Goal: Task Accomplishment & Management: Use online tool/utility

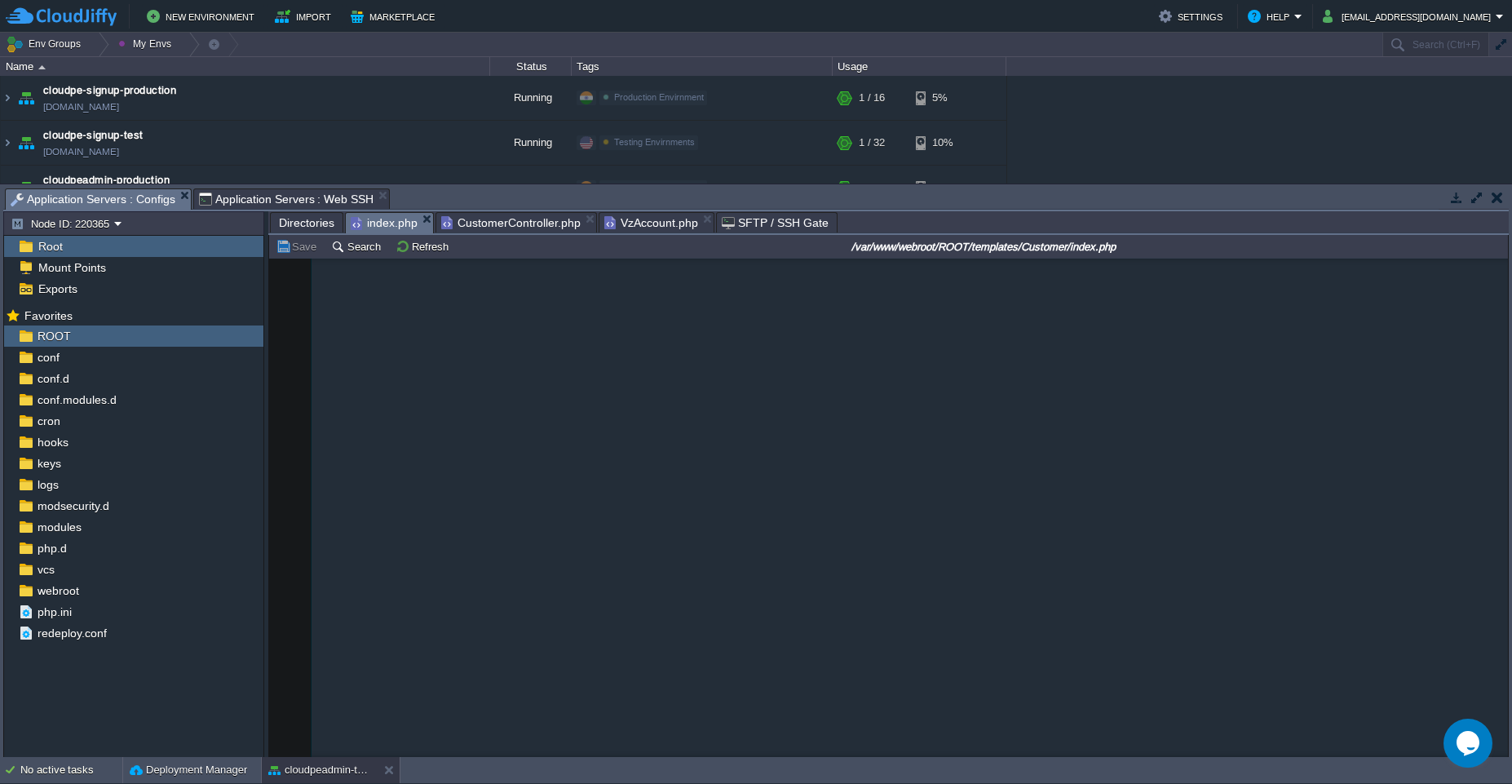
scroll to position [1964, 0]
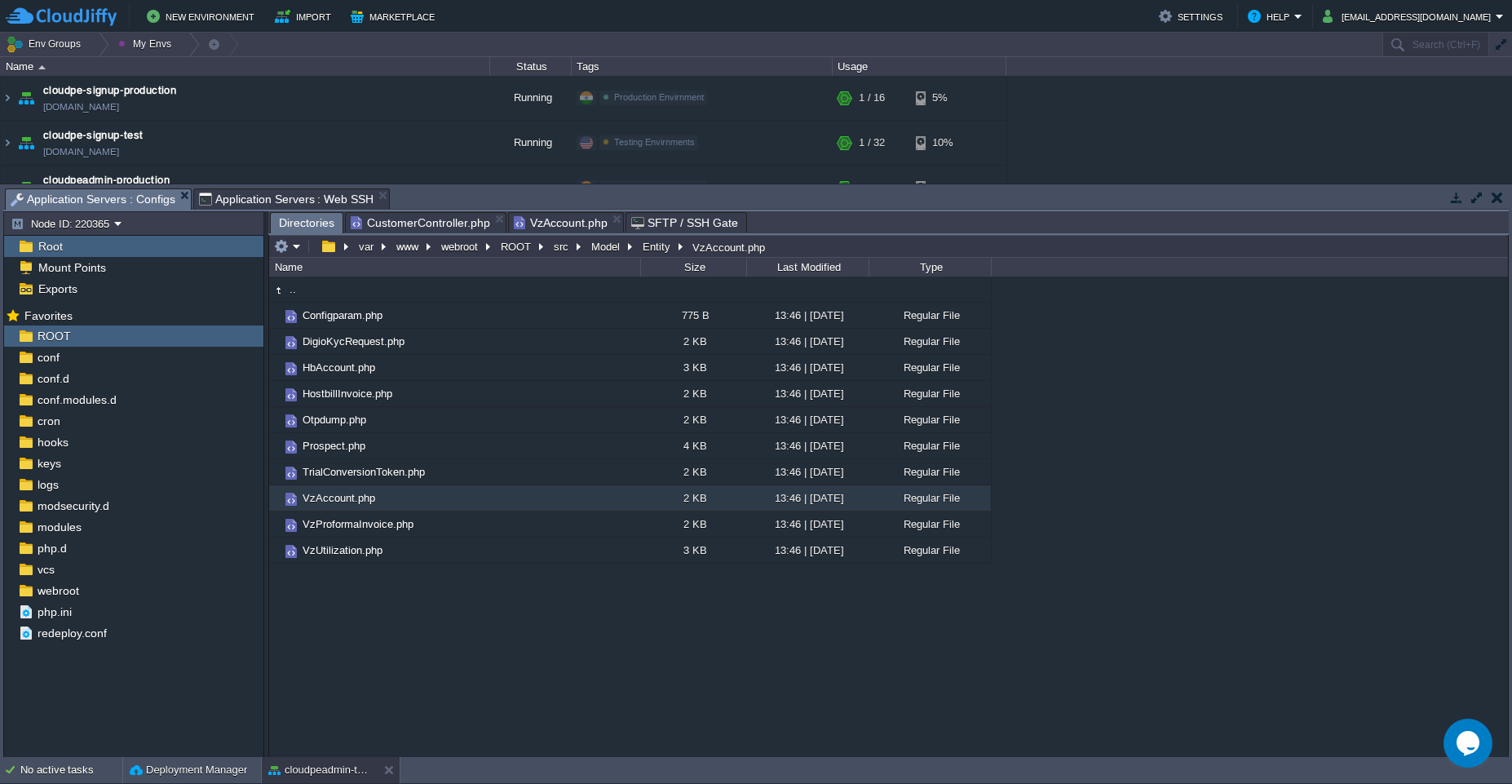
click at [427, 218] on span "CustomerController.php" at bounding box center [420, 222] width 140 height 20
click at [391, 769] on button at bounding box center [392, 769] width 16 height 16
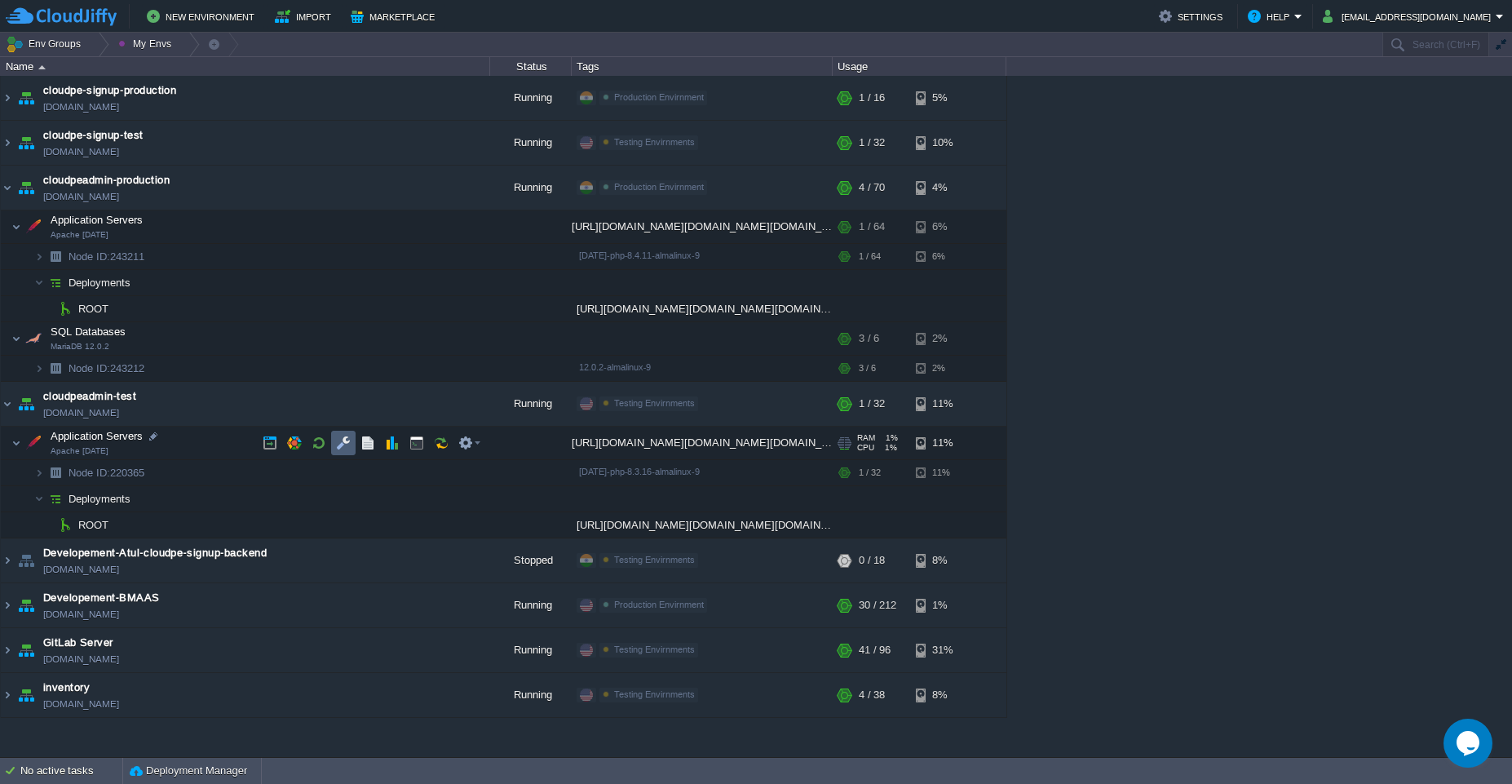
click at [334, 447] on td at bounding box center [343, 443] width 24 height 24
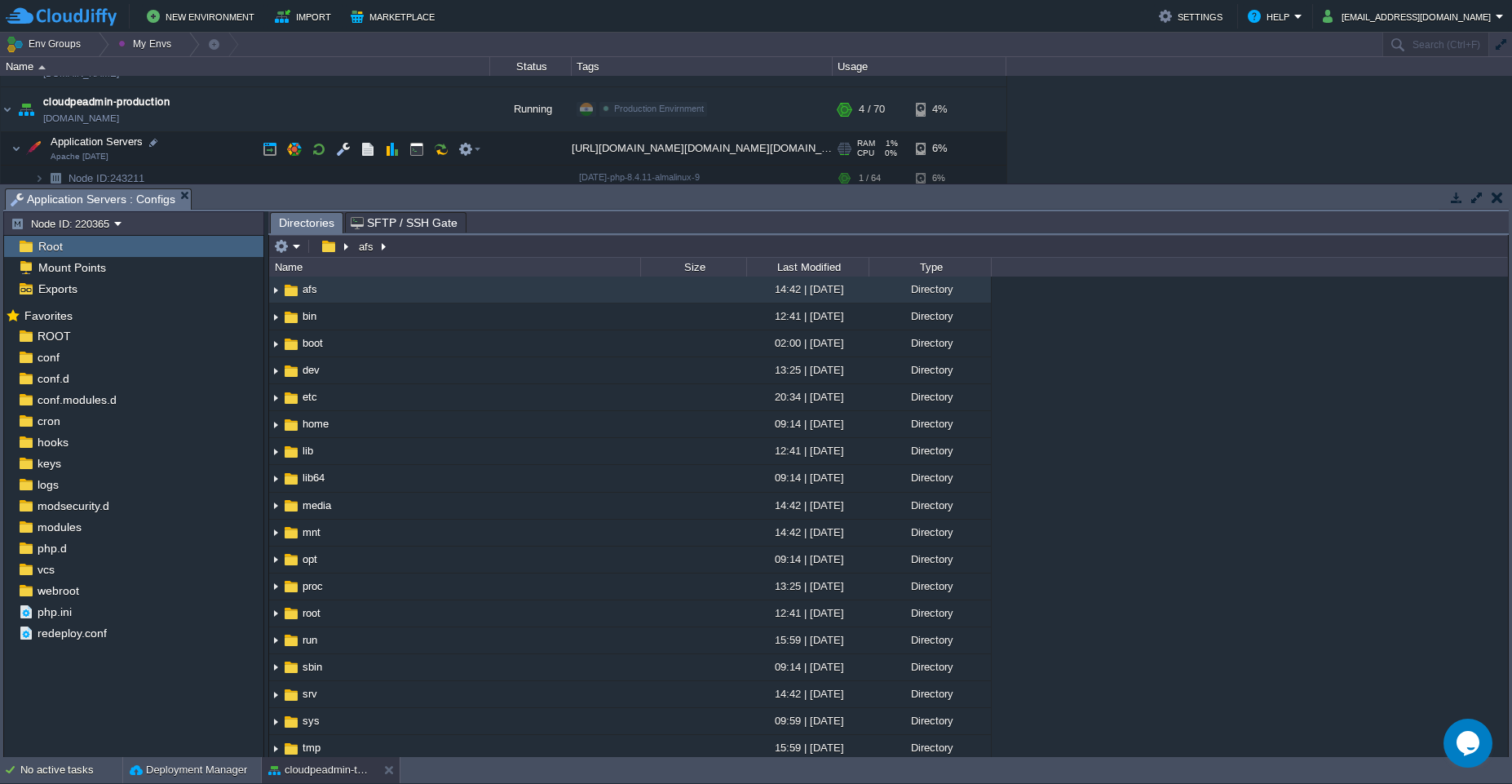
scroll to position [67, 0]
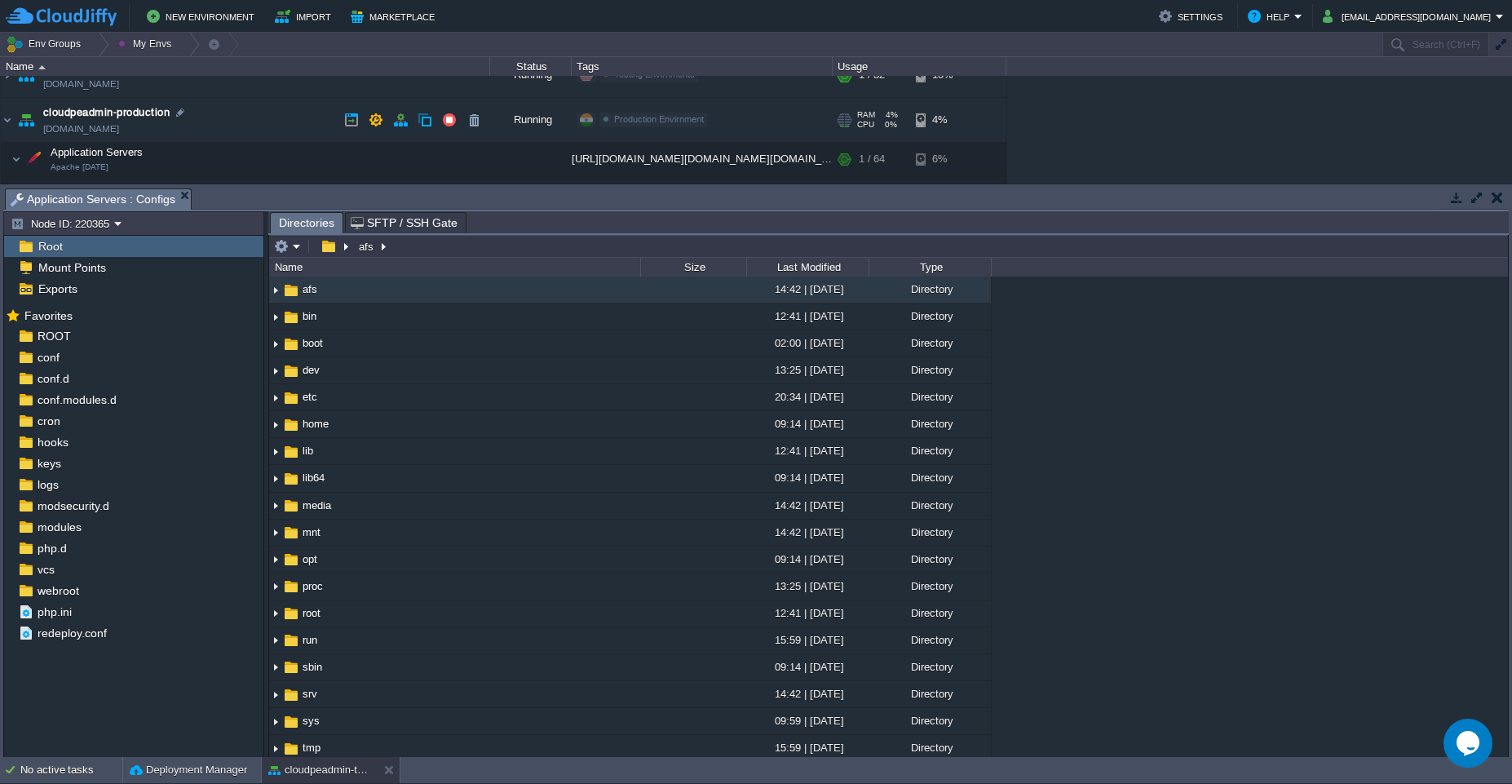
click at [249, 116] on td "cloudpeadmin-production [DOMAIN_NAME]" at bounding box center [245, 120] width 489 height 45
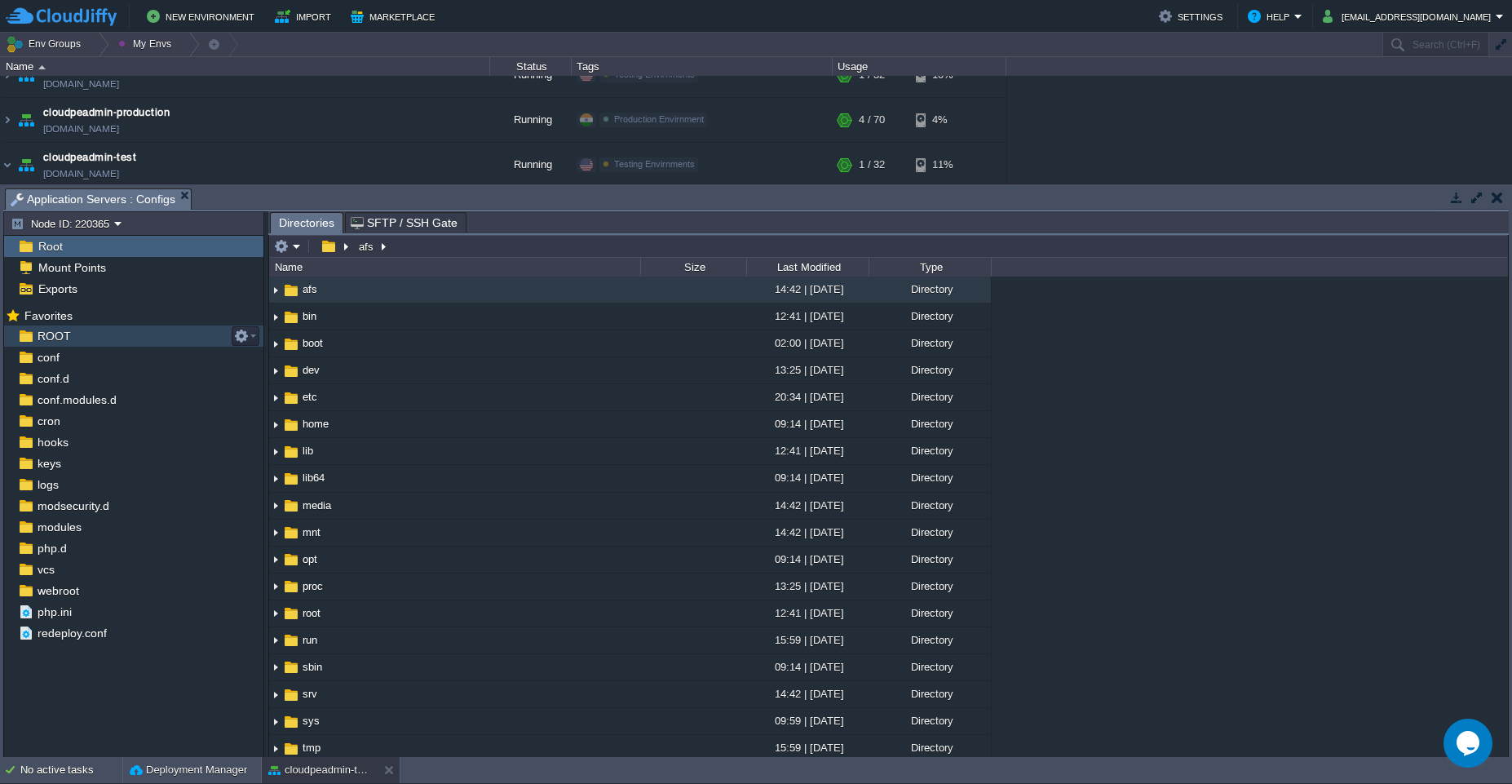
click at [119, 338] on div "ROOT" at bounding box center [133, 335] width 259 height 22
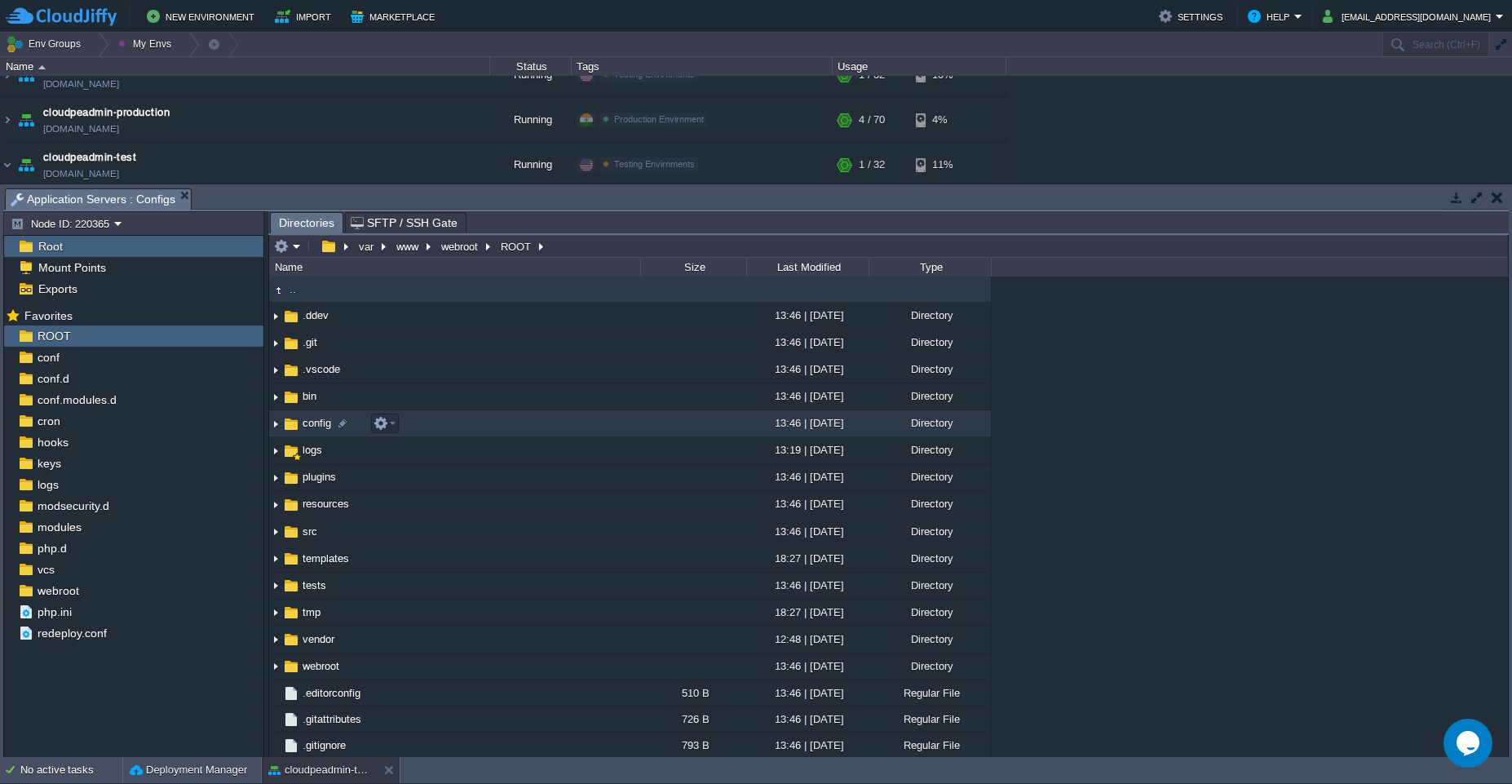
click at [501, 426] on td "config" at bounding box center [454, 423] width 371 height 27
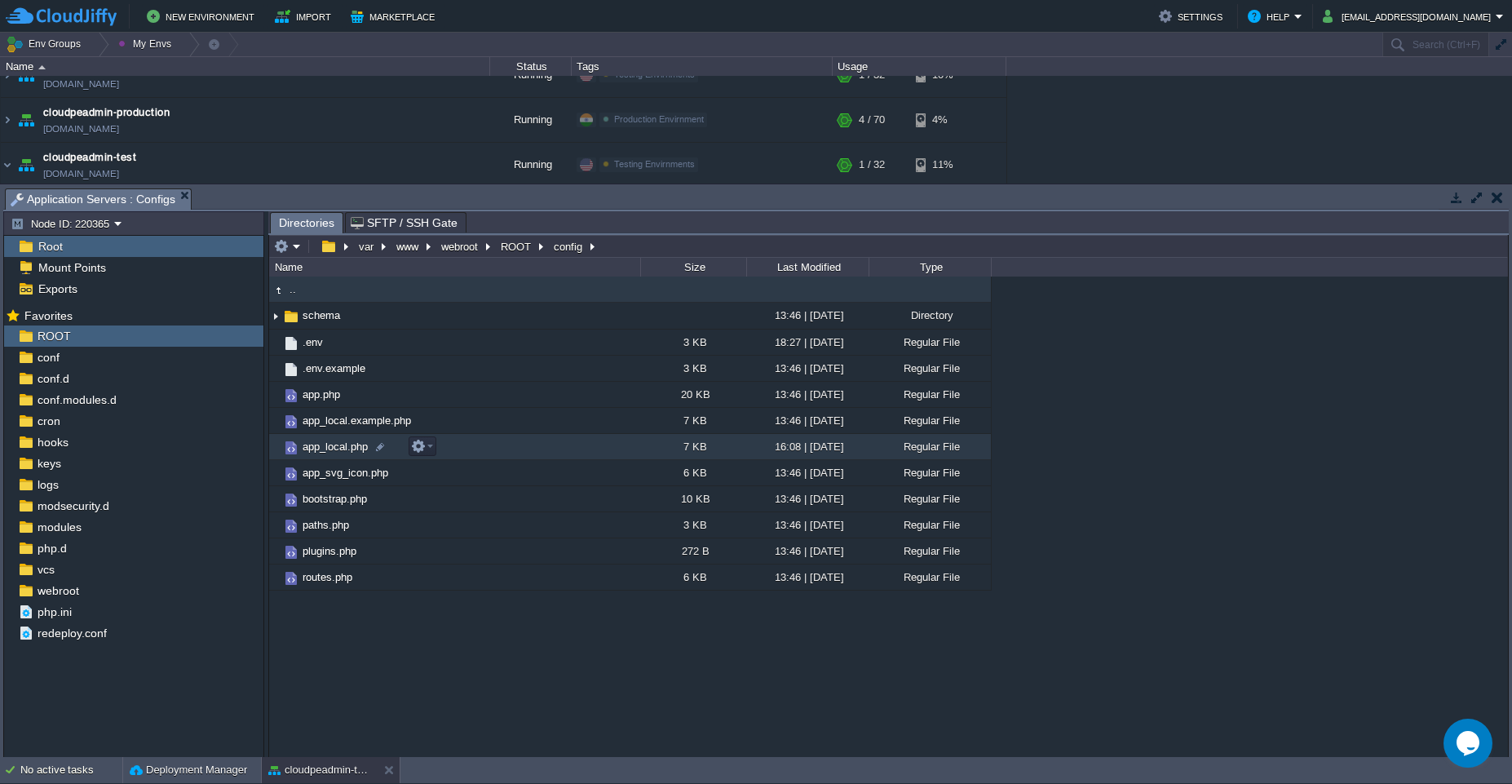
click at [546, 444] on td "app_local.php" at bounding box center [454, 447] width 371 height 26
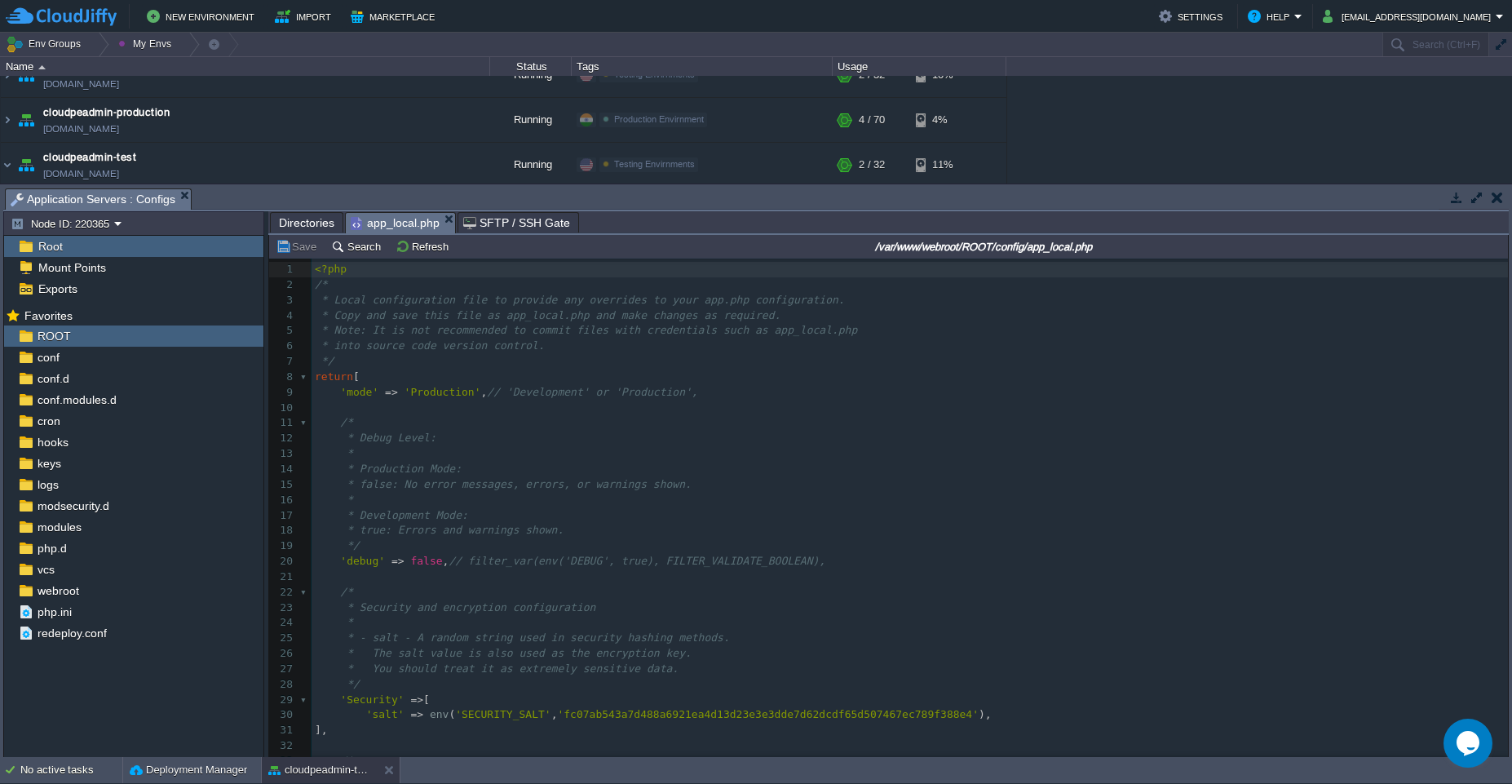
scroll to position [6, 0]
click at [586, 419] on pre "/*" at bounding box center [910, 422] width 1196 height 16
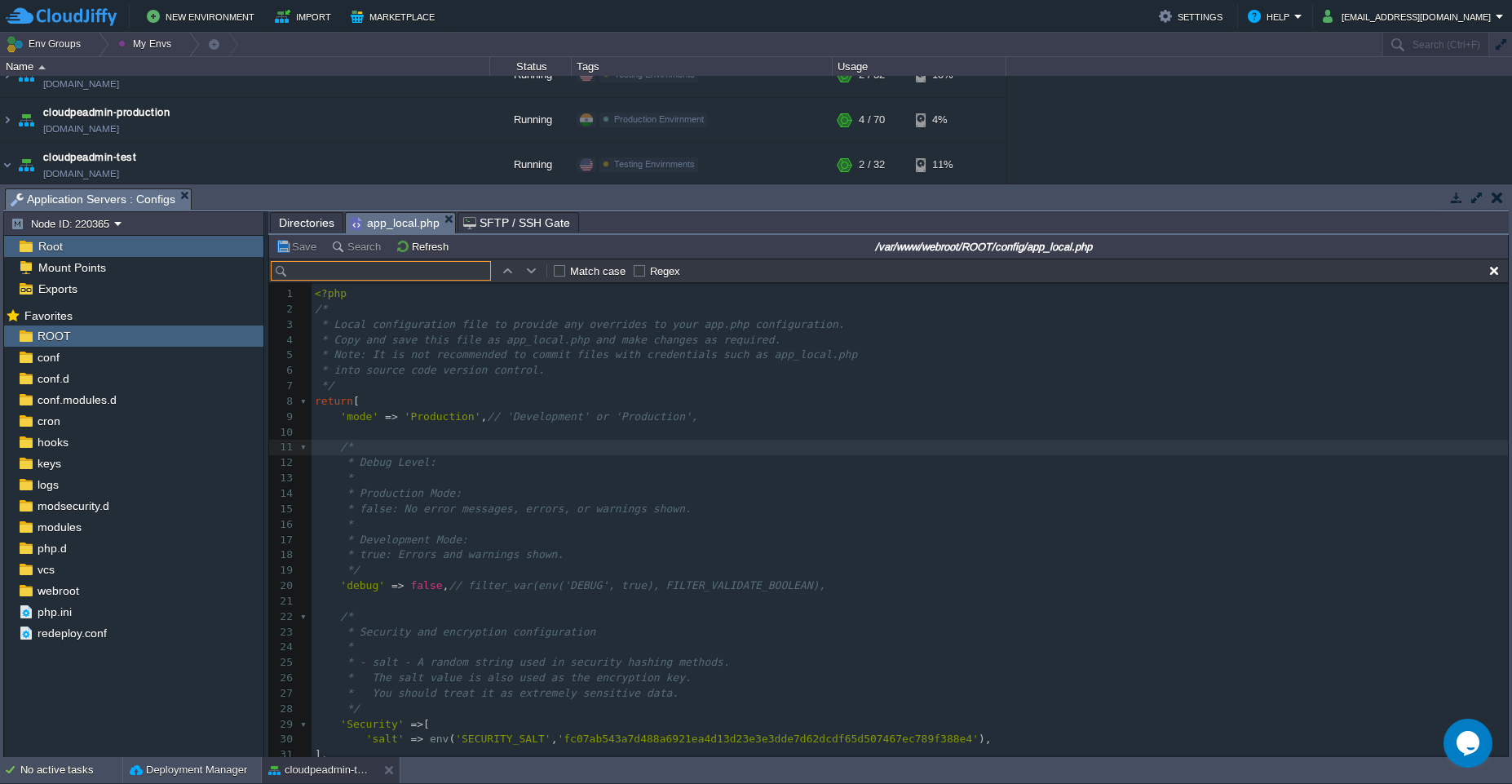
scroll to position [24, 0]
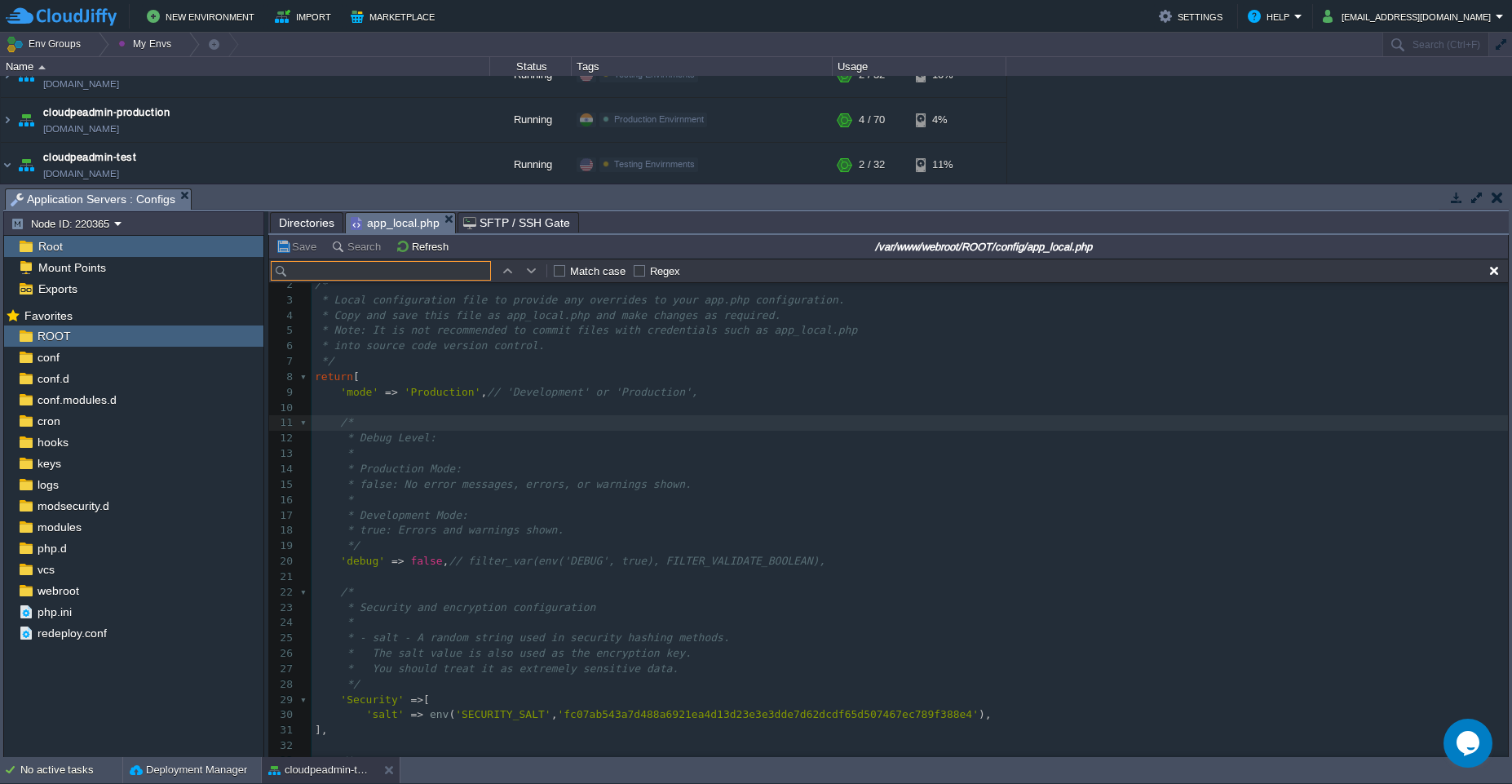
type input "AccRestiction"
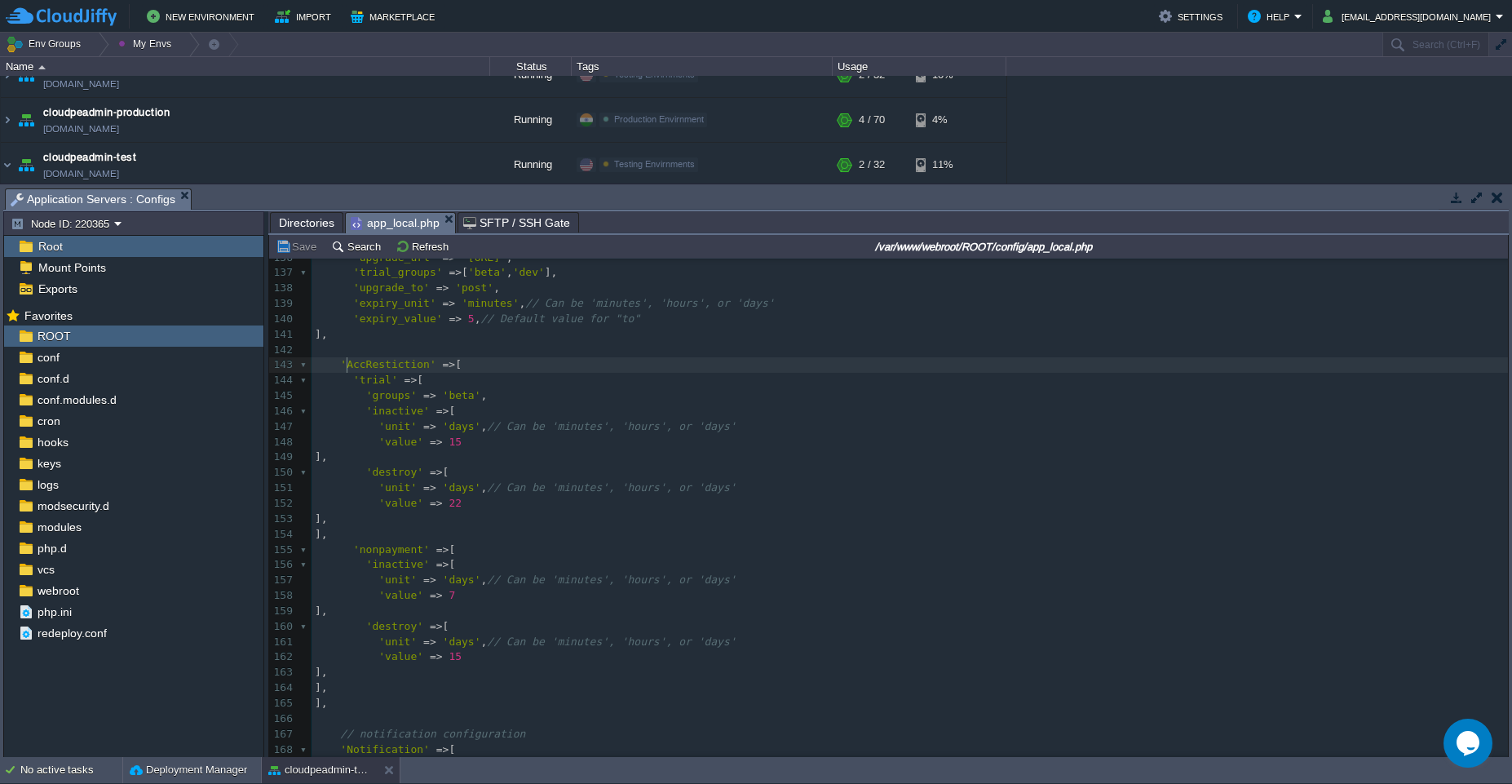
scroll to position [2101, 0]
click at [428, 356] on pre "​" at bounding box center [910, 351] width 1196 height 16
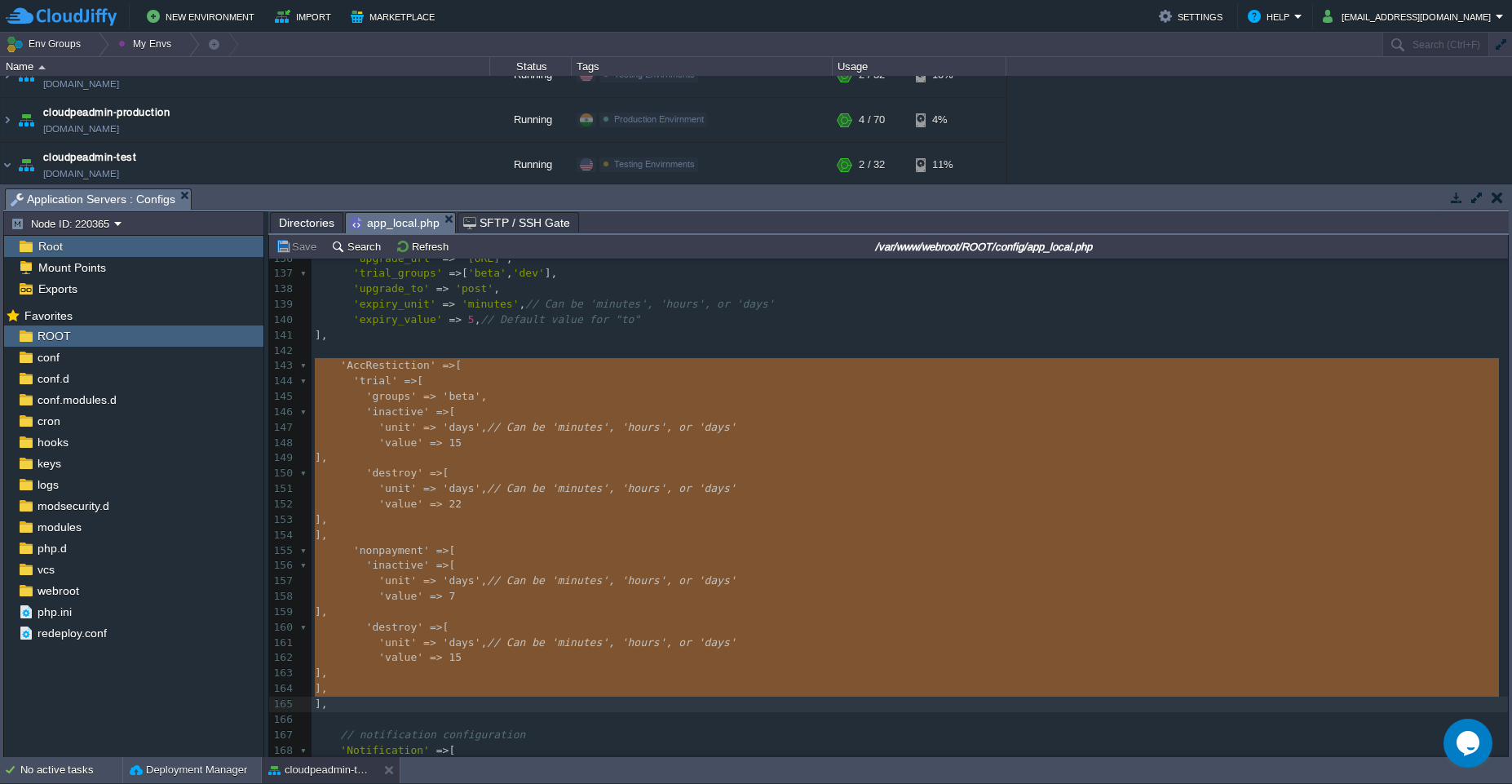
type textarea "'AccRestiction' => [ 'trial' => [ 'groups' => 'beta', 'inactive' => [ 'unit' =>…"
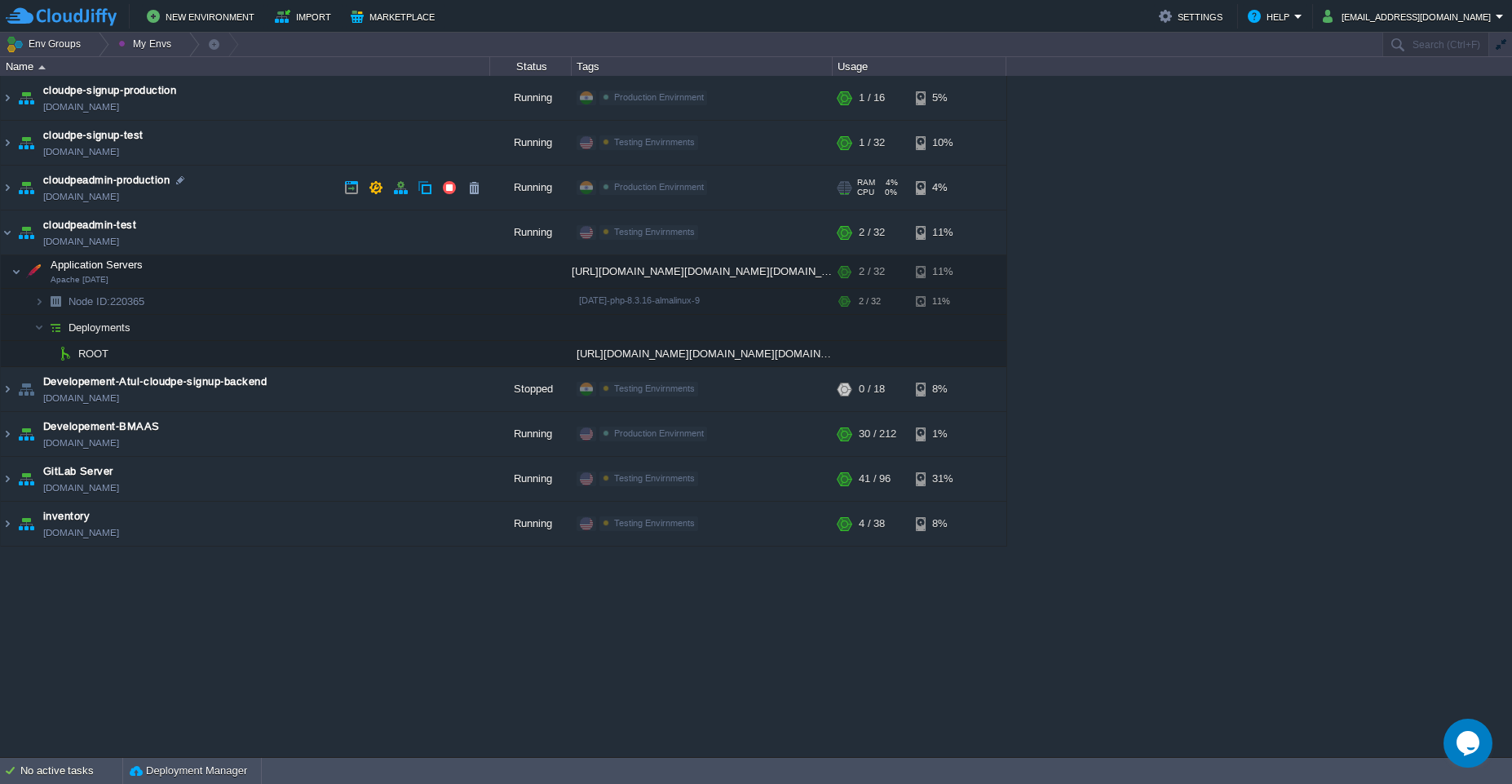
scroll to position [0, 0]
click at [222, 242] on td "cloudpeadmin-test [DOMAIN_NAME]" at bounding box center [245, 233] width 489 height 45
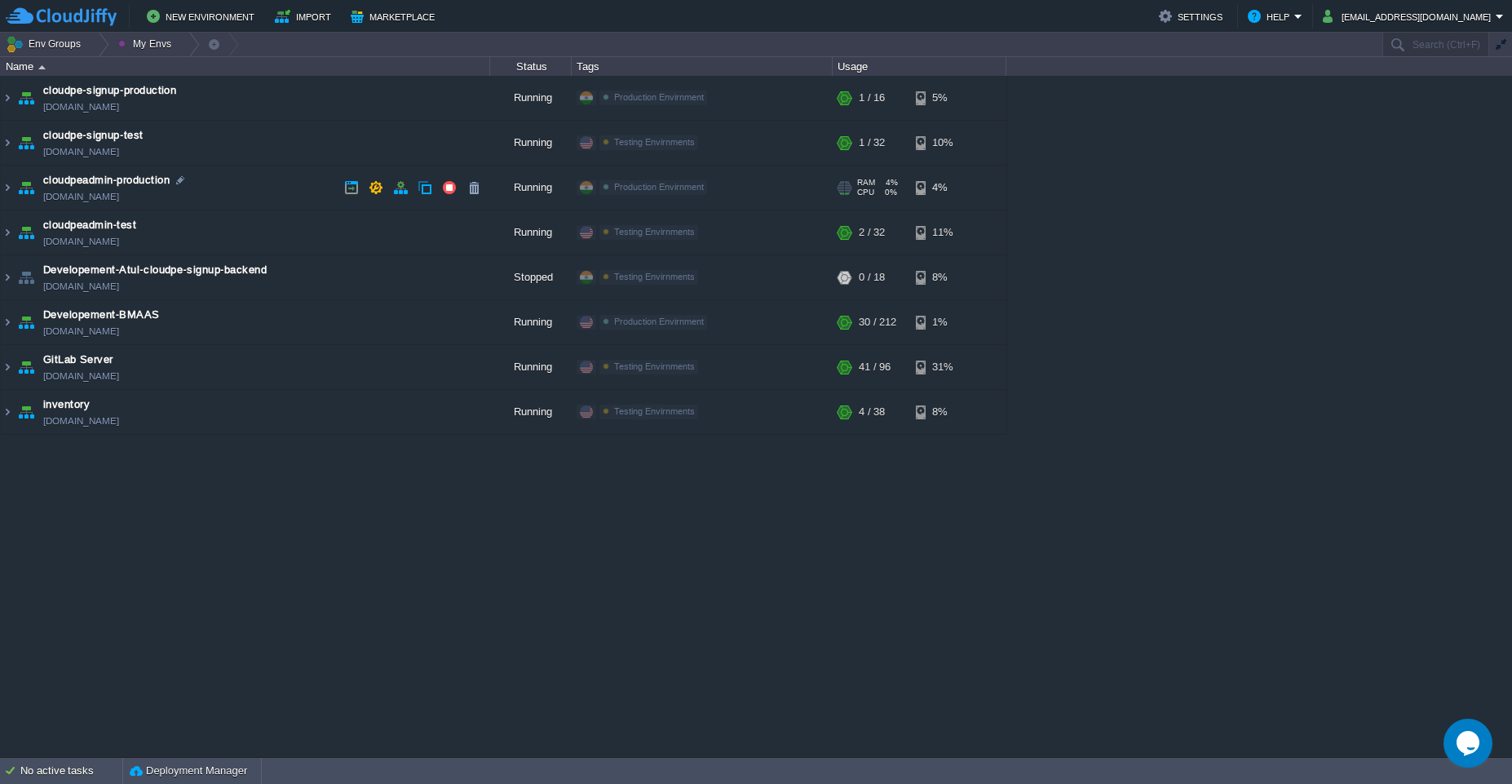
click at [267, 194] on td "cloudpeadmin-production [DOMAIN_NAME]" at bounding box center [245, 188] width 489 height 45
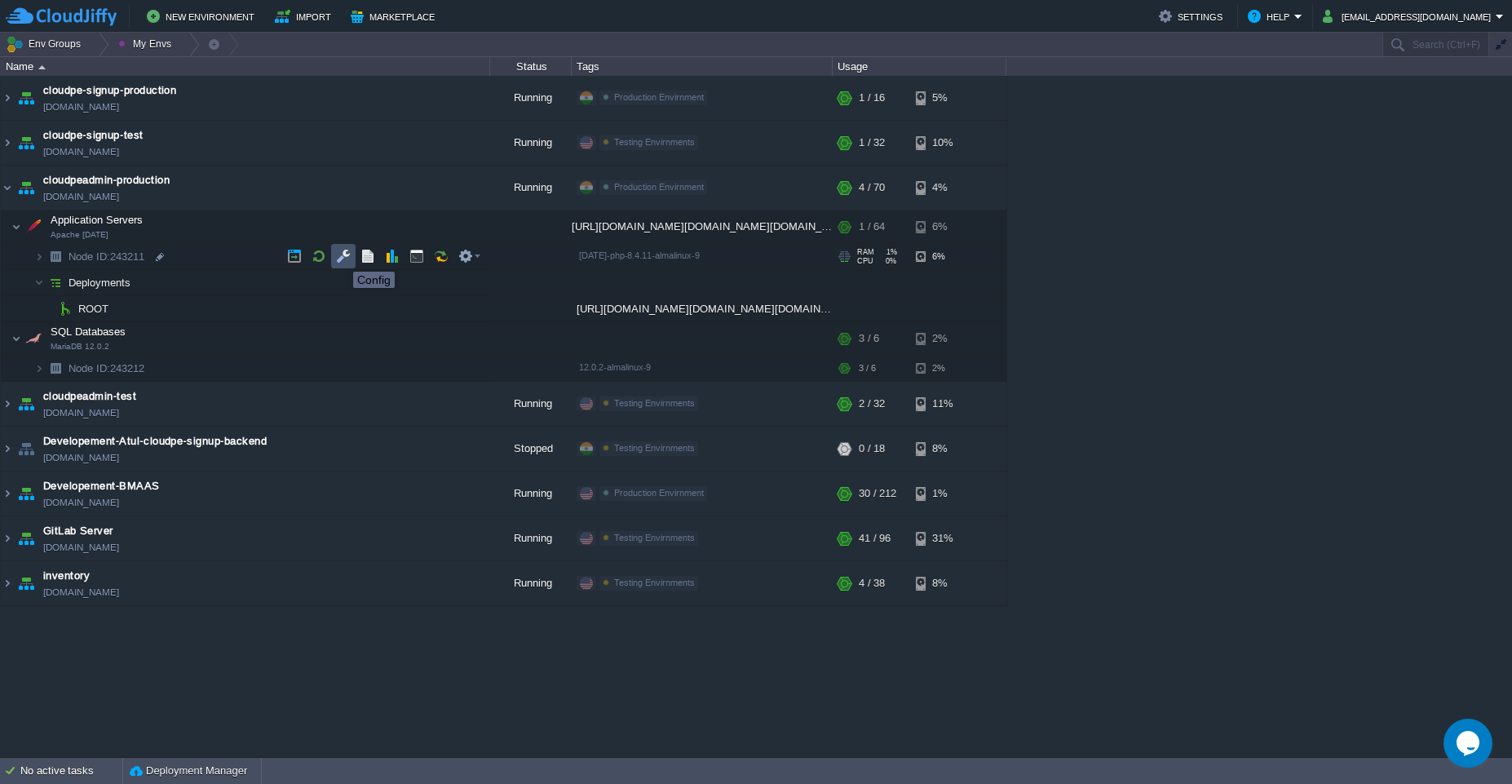
click at [341, 257] on button "button" at bounding box center [344, 257] width 15 height 15
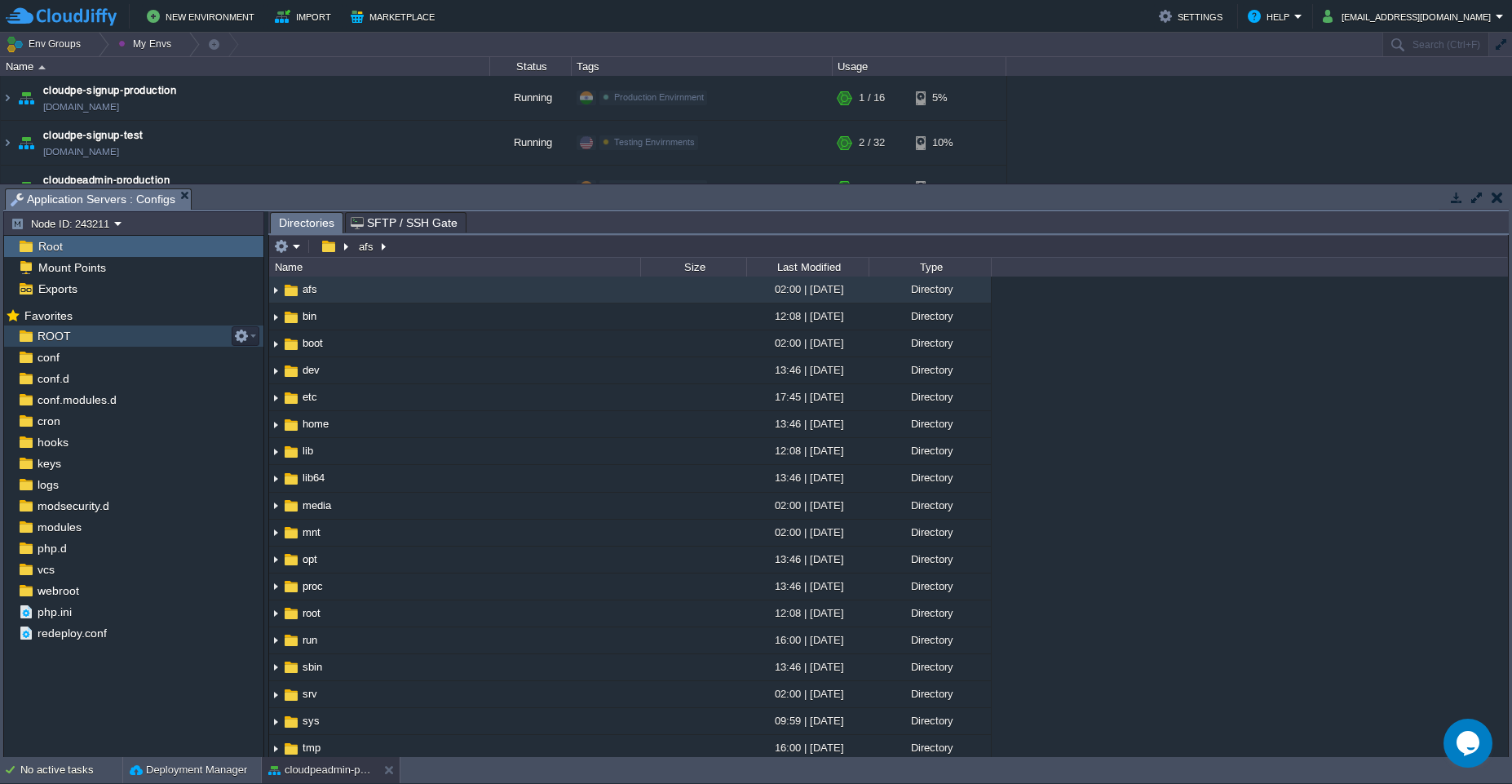
click at [69, 336] on span "ROOT" at bounding box center [54, 336] width 39 height 15
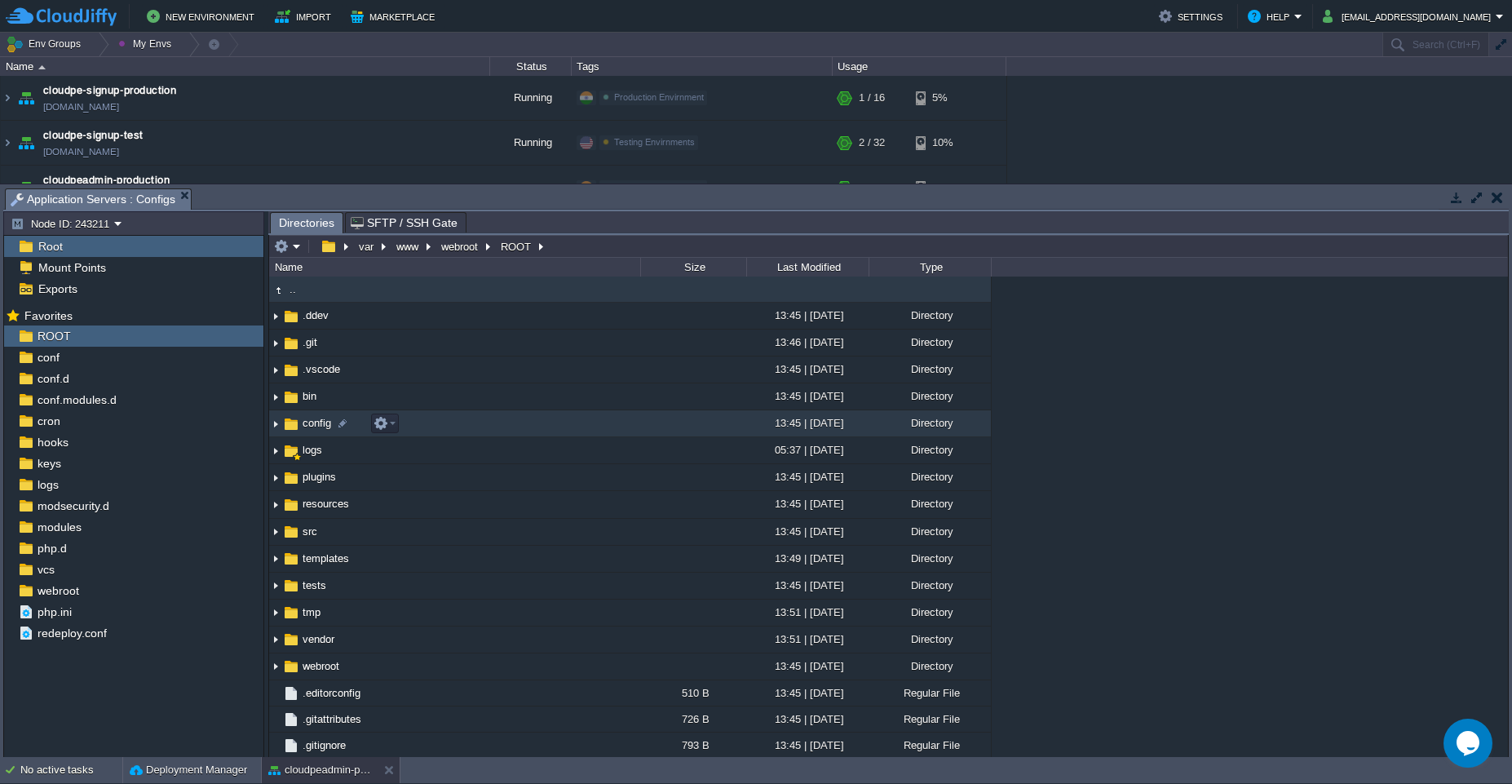
click at [439, 420] on td "config" at bounding box center [454, 423] width 371 height 27
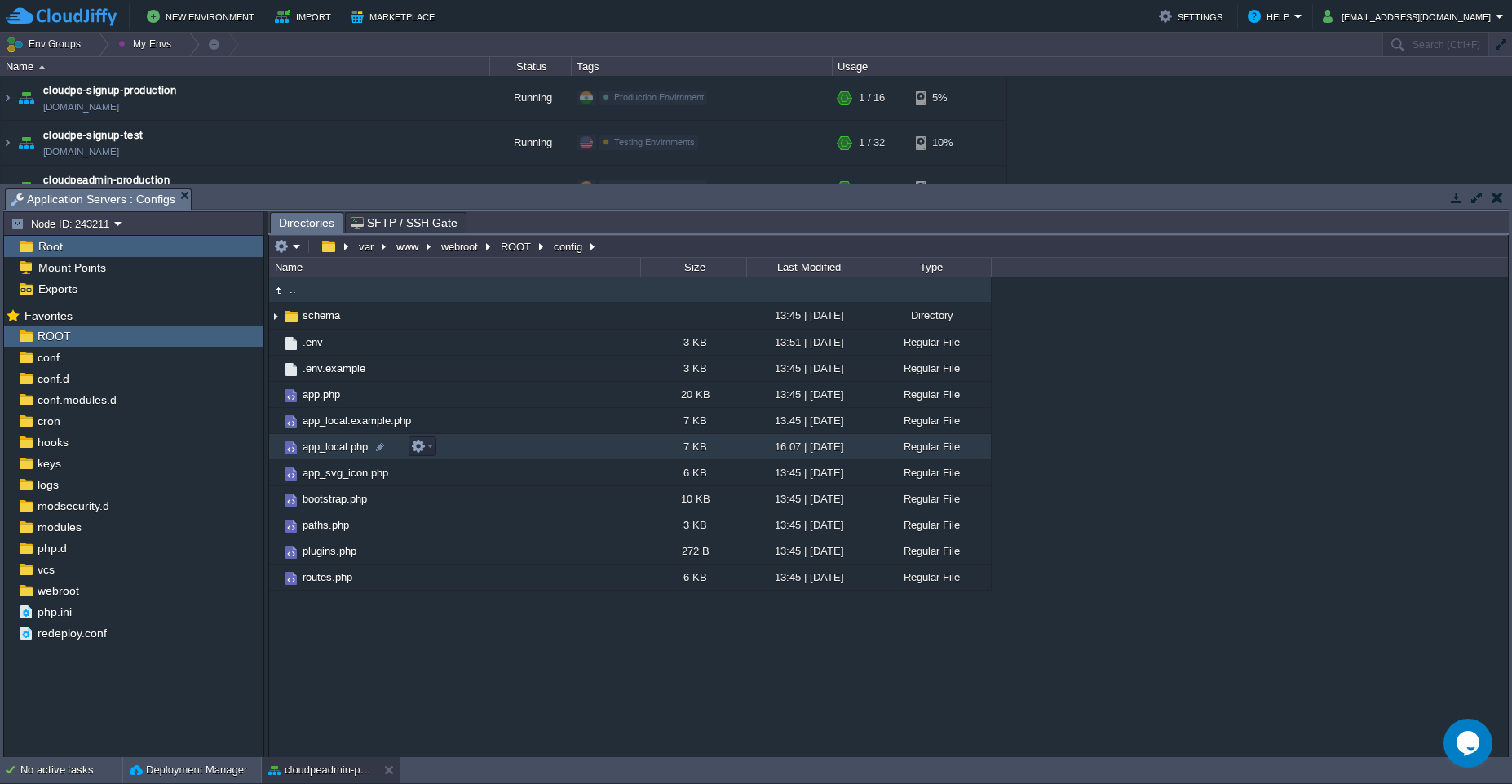
click at [498, 448] on td "app_local.php" at bounding box center [454, 447] width 371 height 26
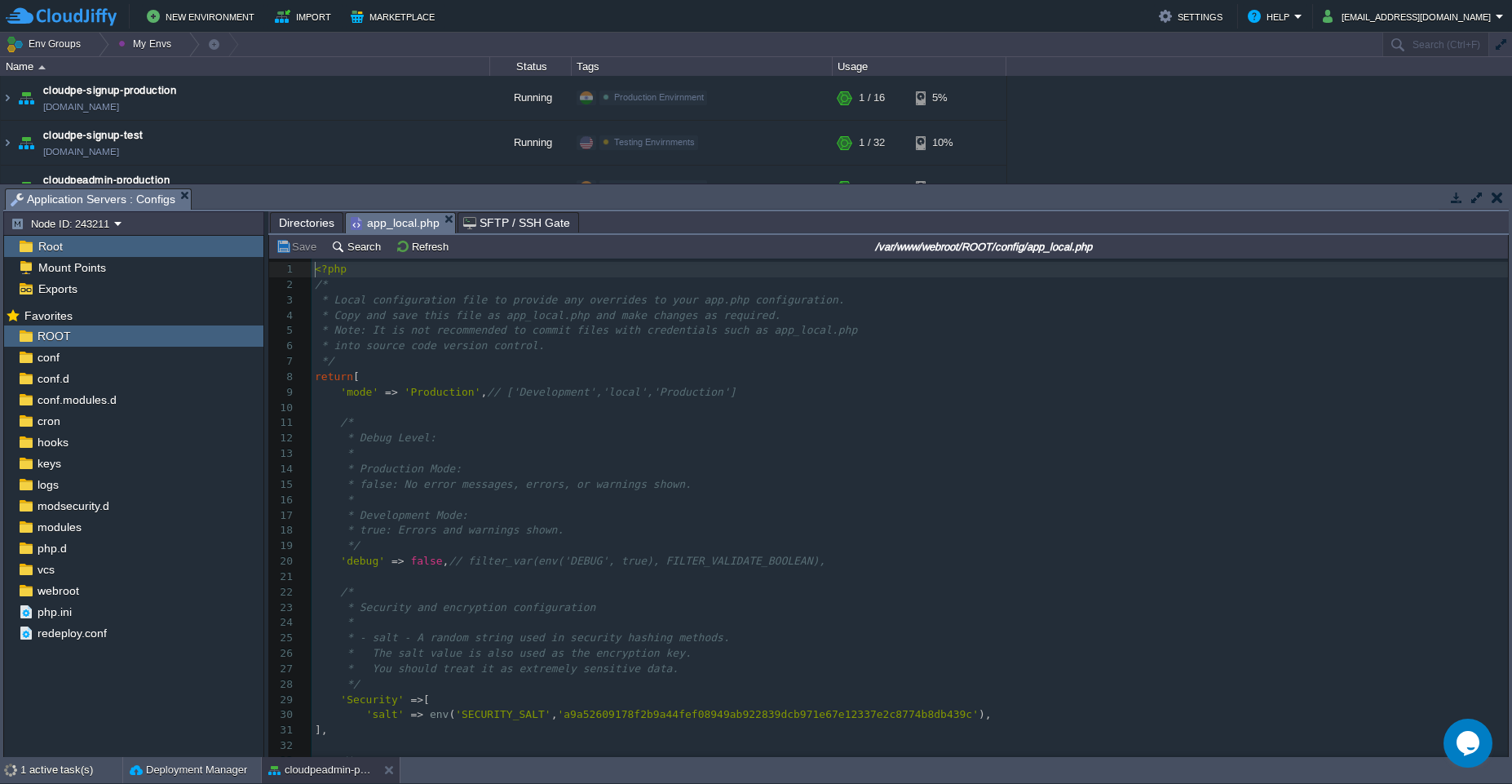
scroll to position [6, 0]
click at [496, 312] on div "195 1 <?php 2 /* 3 * Local configuration file to provide any overrides to your …" at bounding box center [910, 584] width 1196 height 645
type input "AccRestiction"
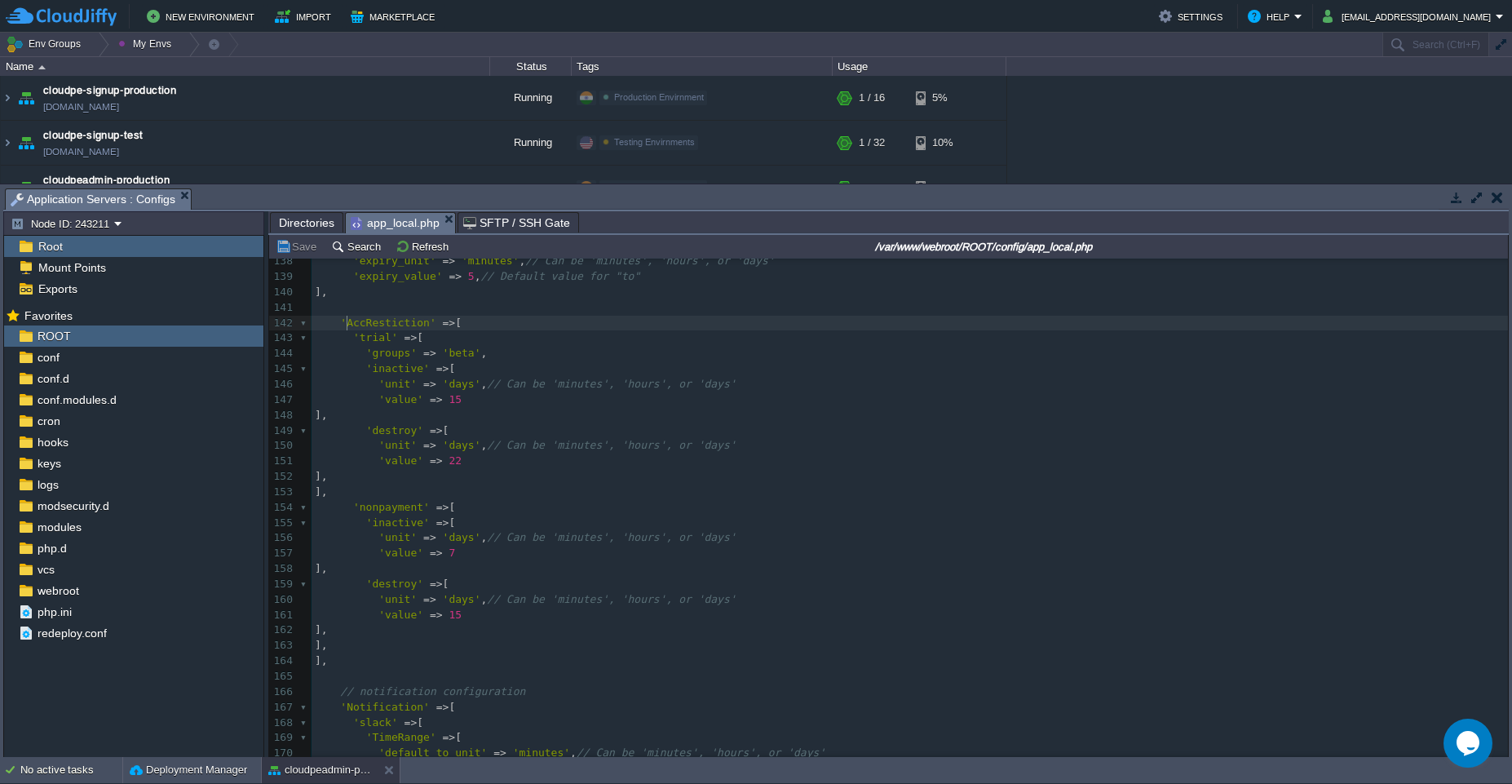
scroll to position [0, 0]
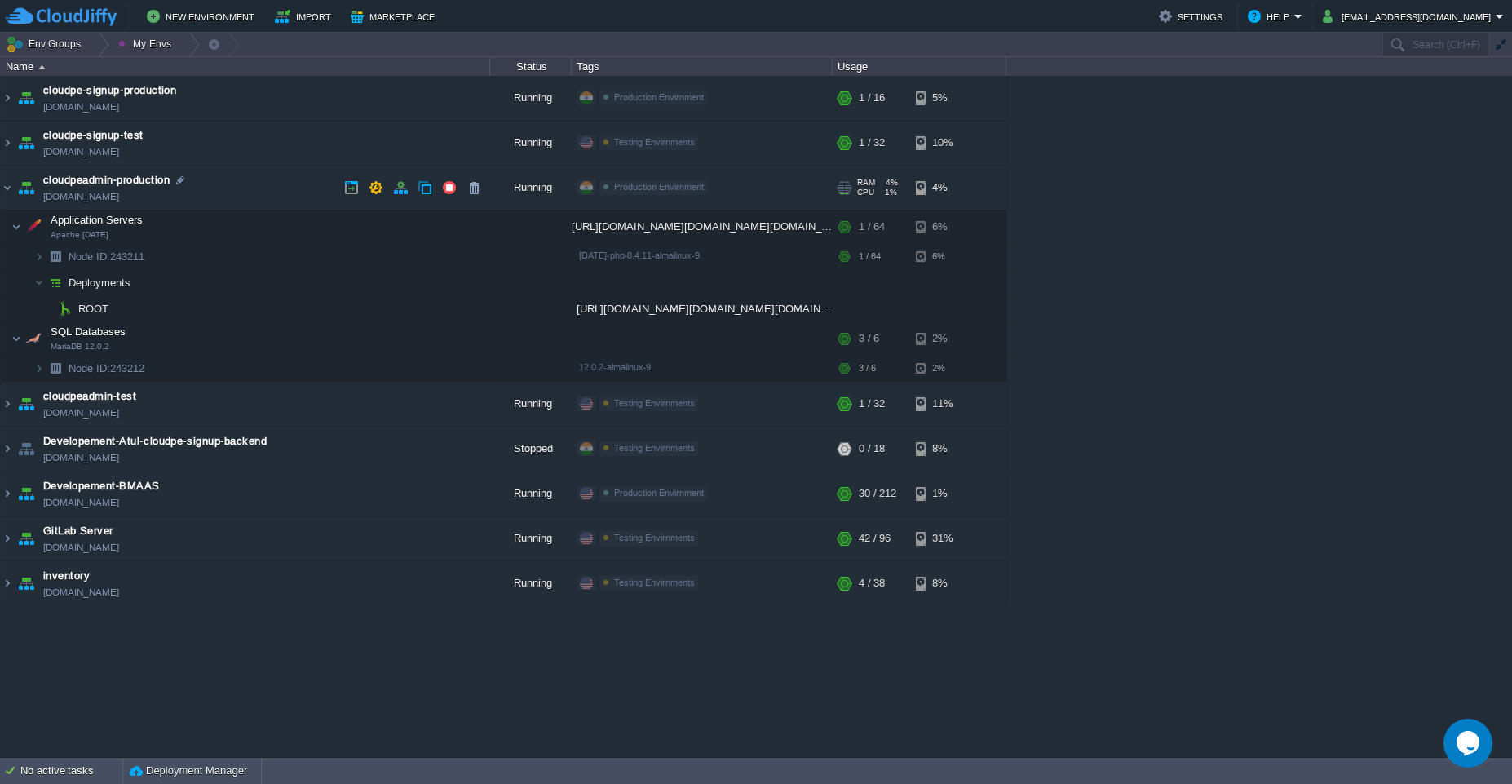
click at [224, 187] on td "cloudpeadmin-production [DOMAIN_NAME]" at bounding box center [245, 188] width 489 height 45
